Goal: Find specific page/section: Find specific page/section

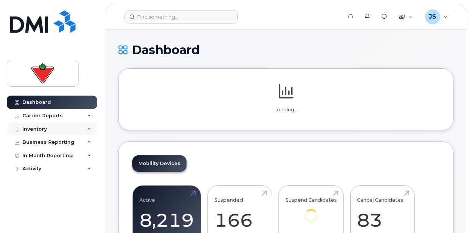
click at [45, 128] on div "Inventory" at bounding box center [34, 129] width 24 height 6
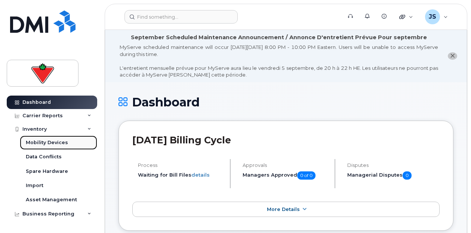
click at [50, 142] on div "Mobility Devices" at bounding box center [47, 142] width 42 height 7
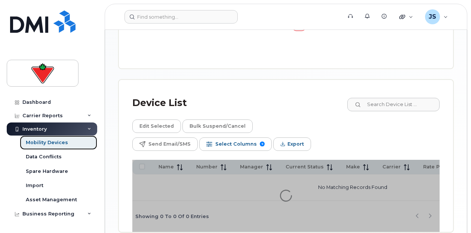
scroll to position [342, 0]
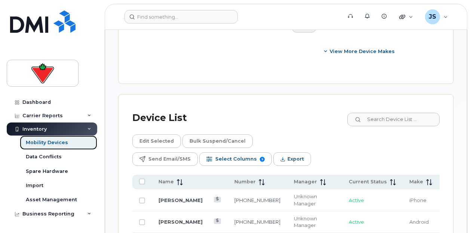
scroll to position [474, 0]
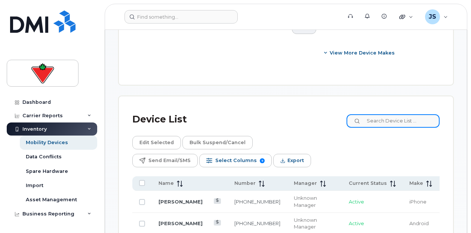
click at [393, 118] on input at bounding box center [393, 120] width 93 height 13
paste input "21491225"
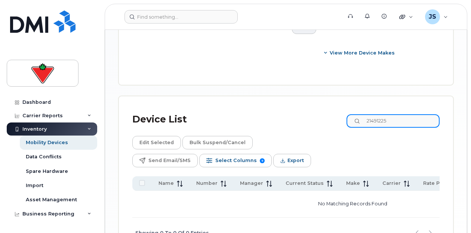
drag, startPoint x: 405, startPoint y: 123, endPoint x: 328, endPoint y: 118, distance: 77.5
click at [328, 118] on div "Device List 21491225" at bounding box center [285, 119] width 307 height 19
type input "[PERSON_NAME]"
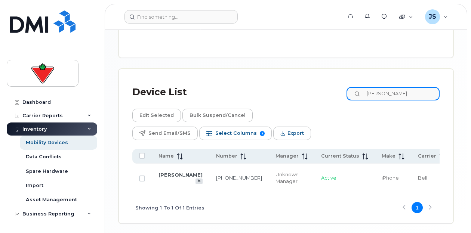
scroll to position [511, 0]
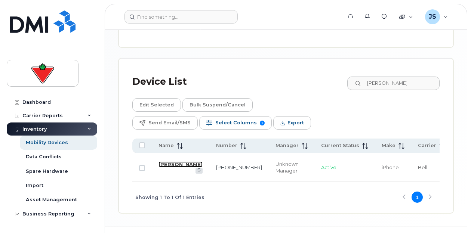
click at [167, 161] on link "[PERSON_NAME]" at bounding box center [180, 164] width 44 height 6
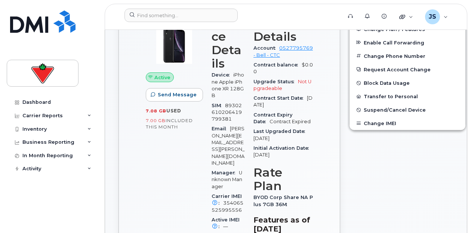
scroll to position [299, 0]
